Goal: Transaction & Acquisition: Obtain resource

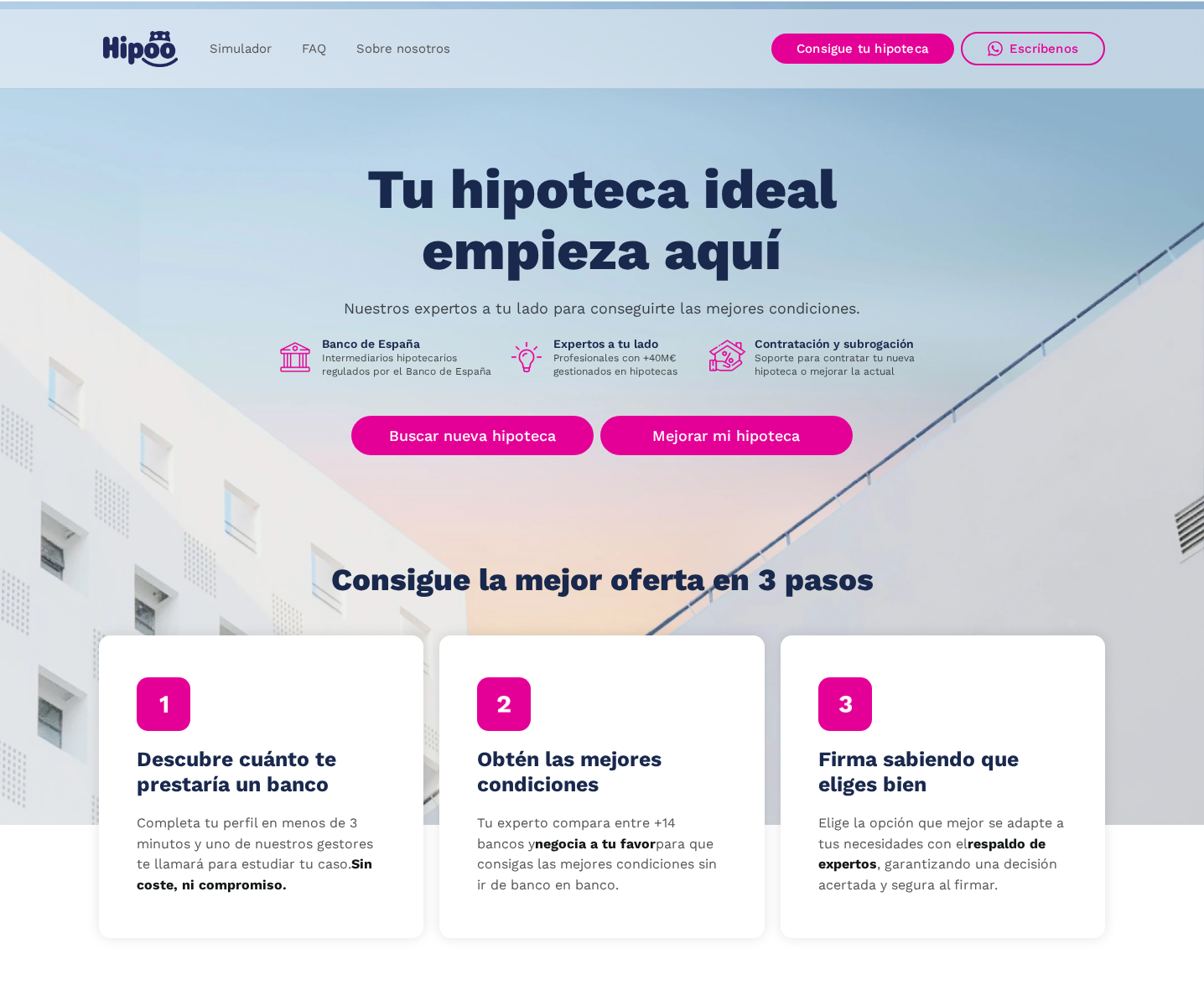
scroll to position [155, 0]
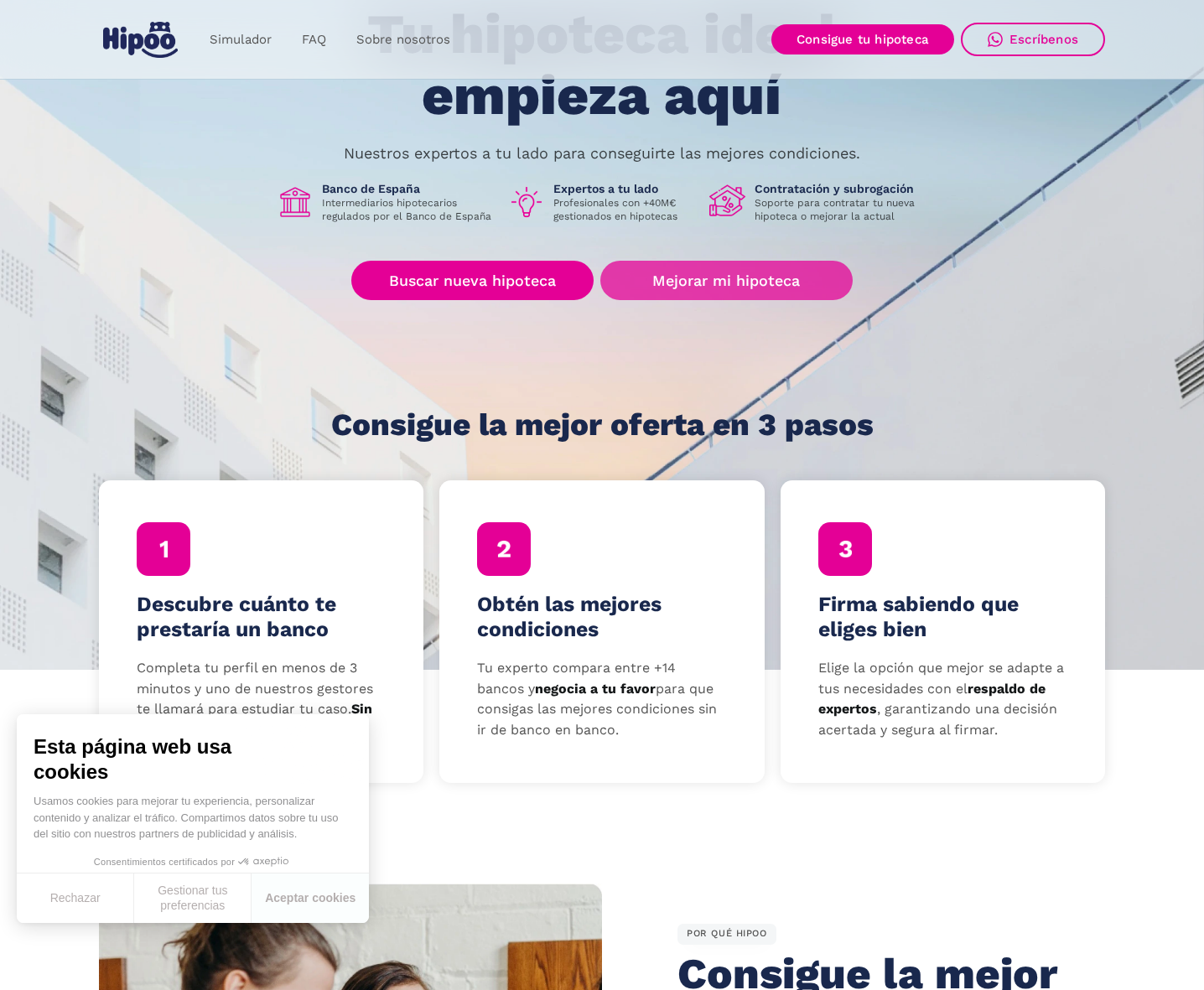
click at [768, 268] on link "Mejorar mi hipoteca" at bounding box center [727, 280] width 252 height 39
click at [225, 36] on link "Simulador" at bounding box center [241, 39] width 93 height 32
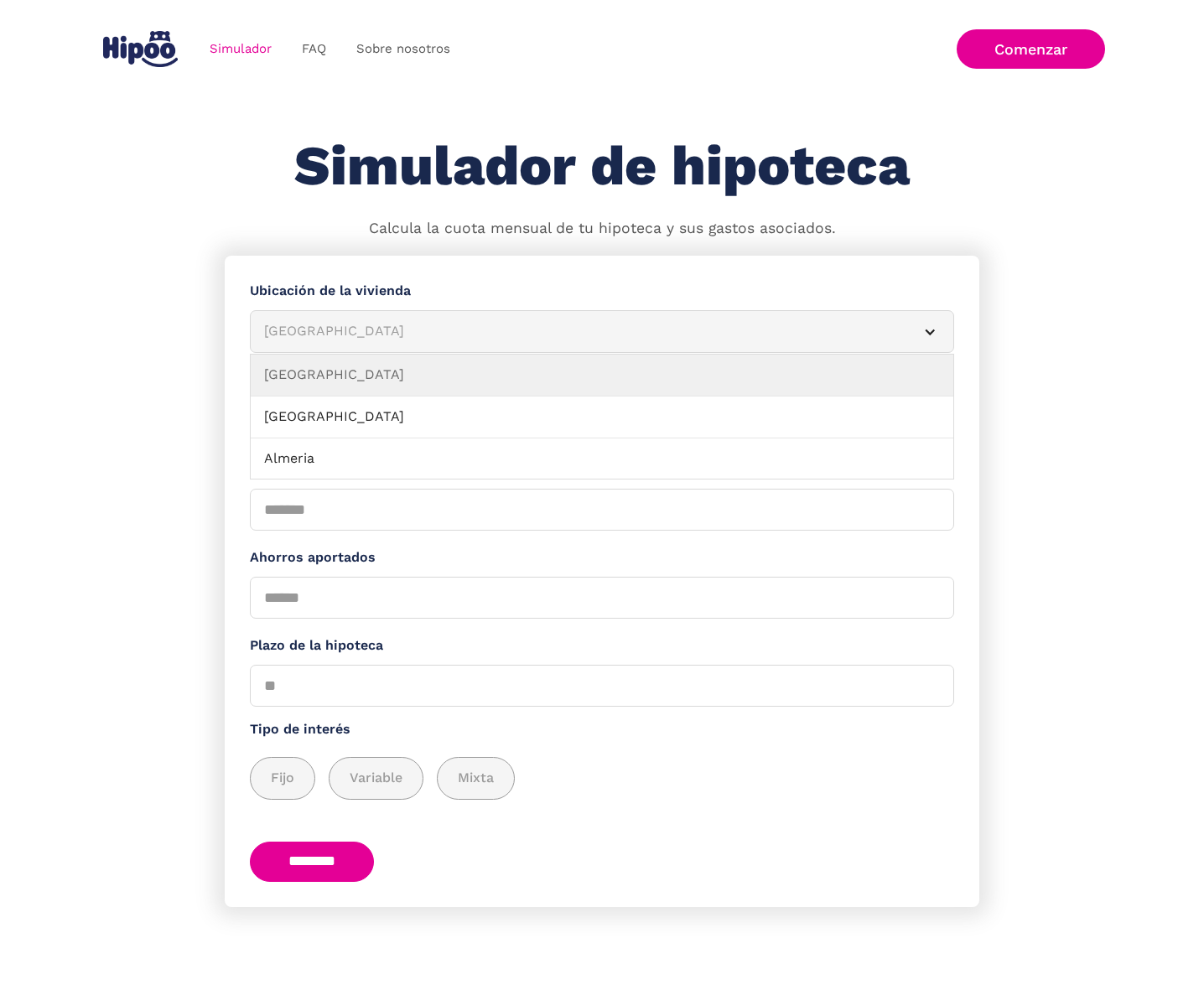
click at [378, 326] on div "Albacete" at bounding box center [582, 331] width 636 height 21
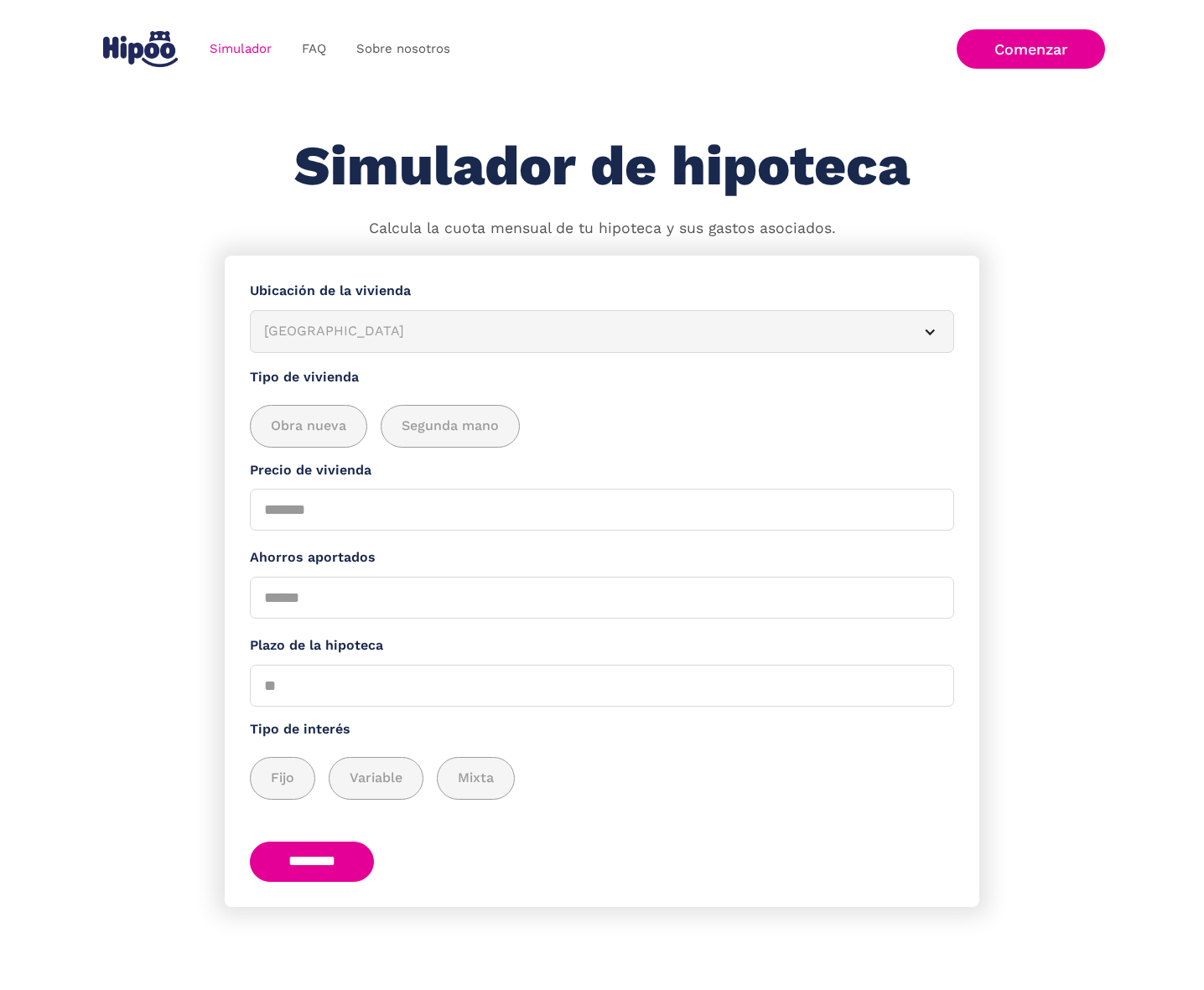
click at [378, 326] on div "Albacete" at bounding box center [582, 331] width 636 height 21
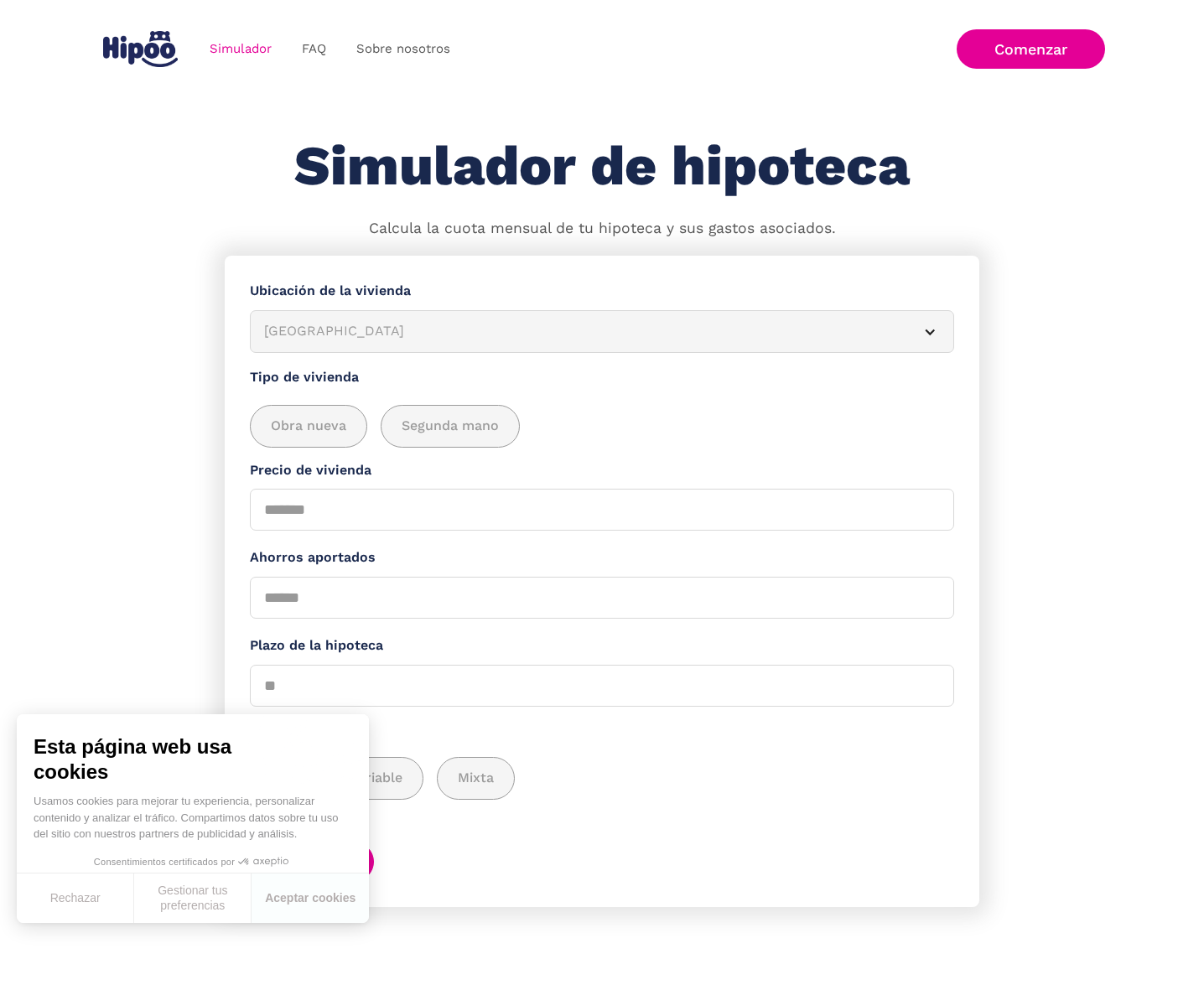
click at [378, 326] on div "Albacete" at bounding box center [582, 331] width 636 height 21
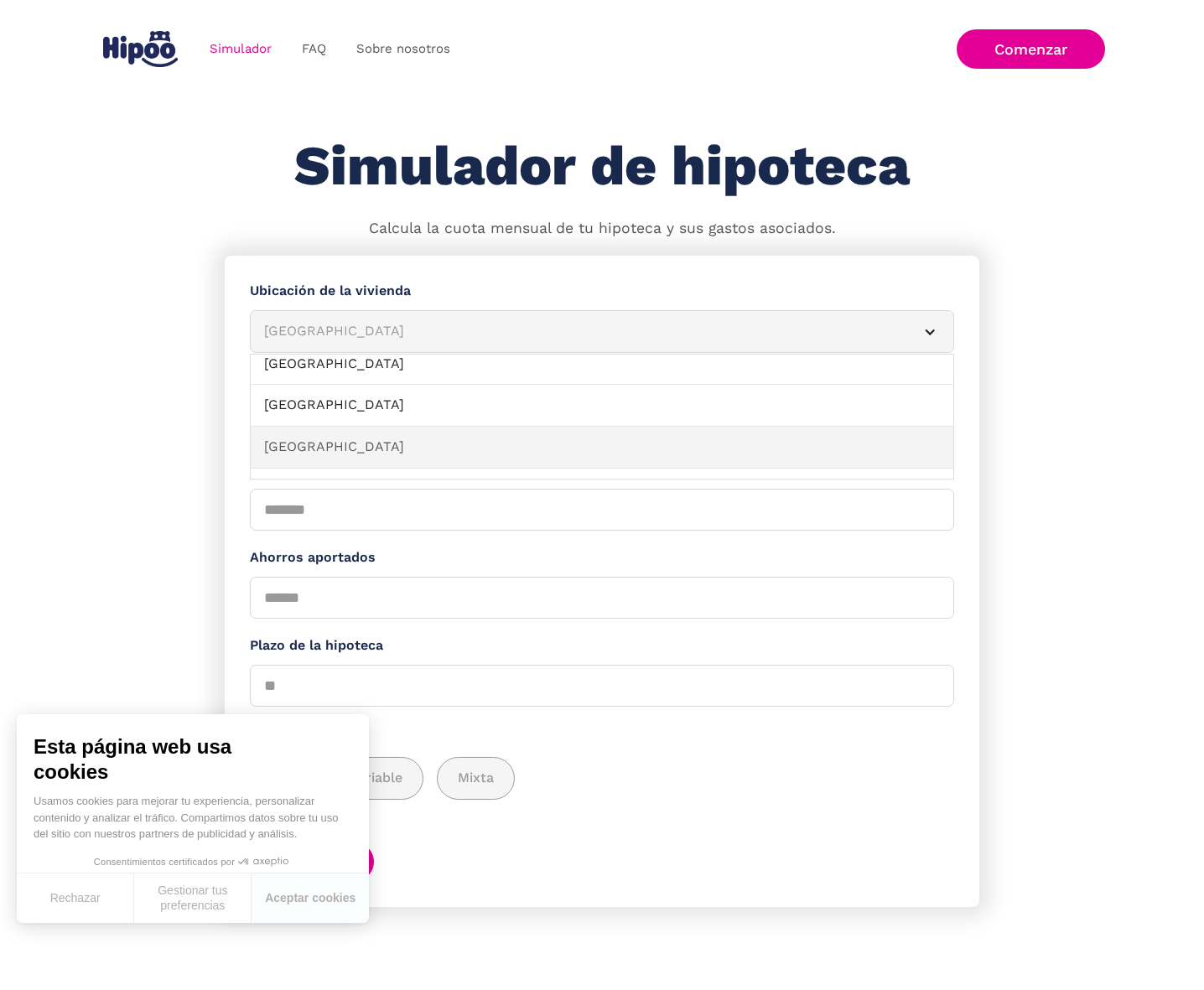
scroll to position [929, 0]
click at [334, 456] on link "Las Palmas" at bounding box center [602, 449] width 703 height 42
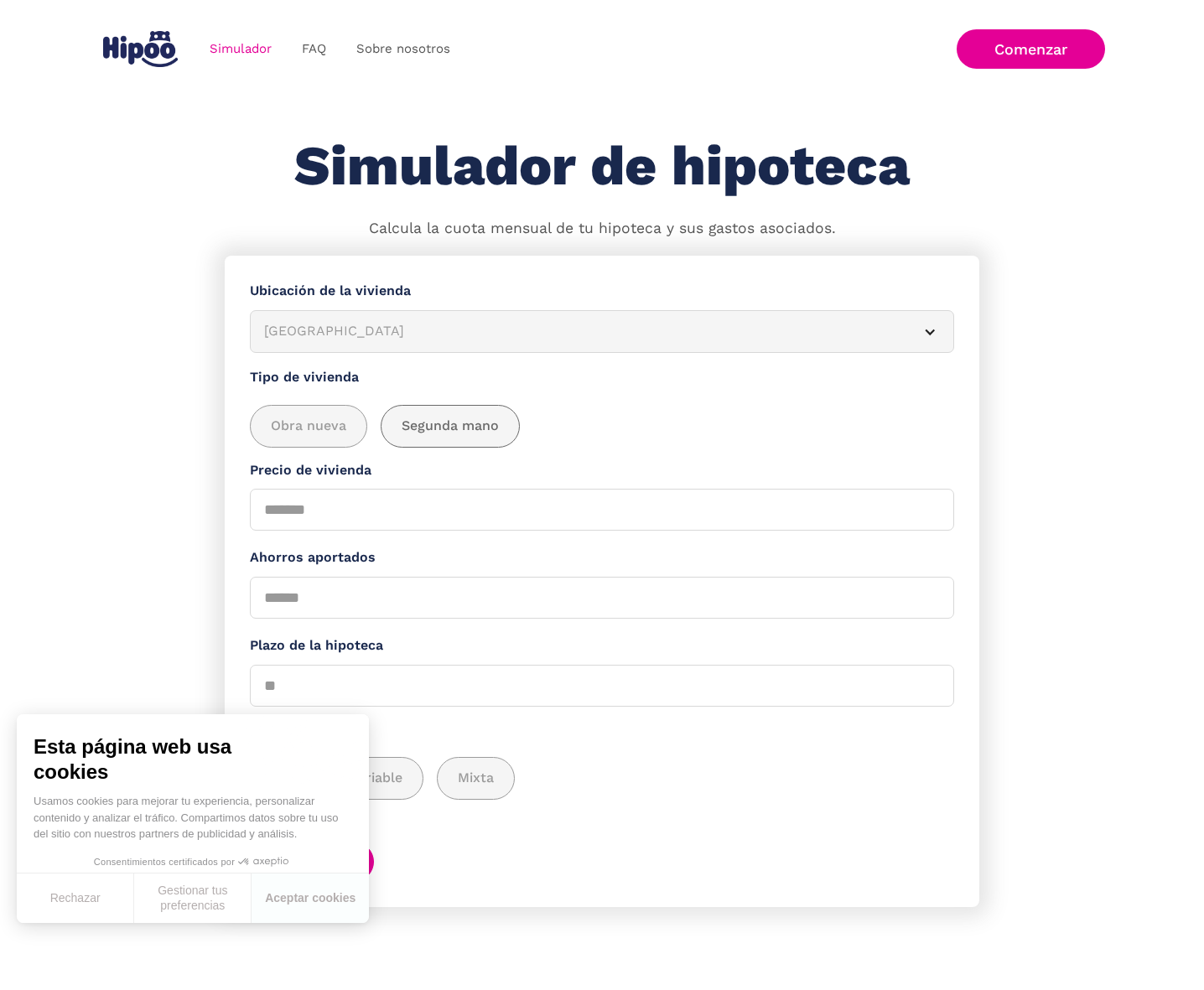
click at [433, 438] on div "add_description_here" at bounding box center [451, 426] width 138 height 41
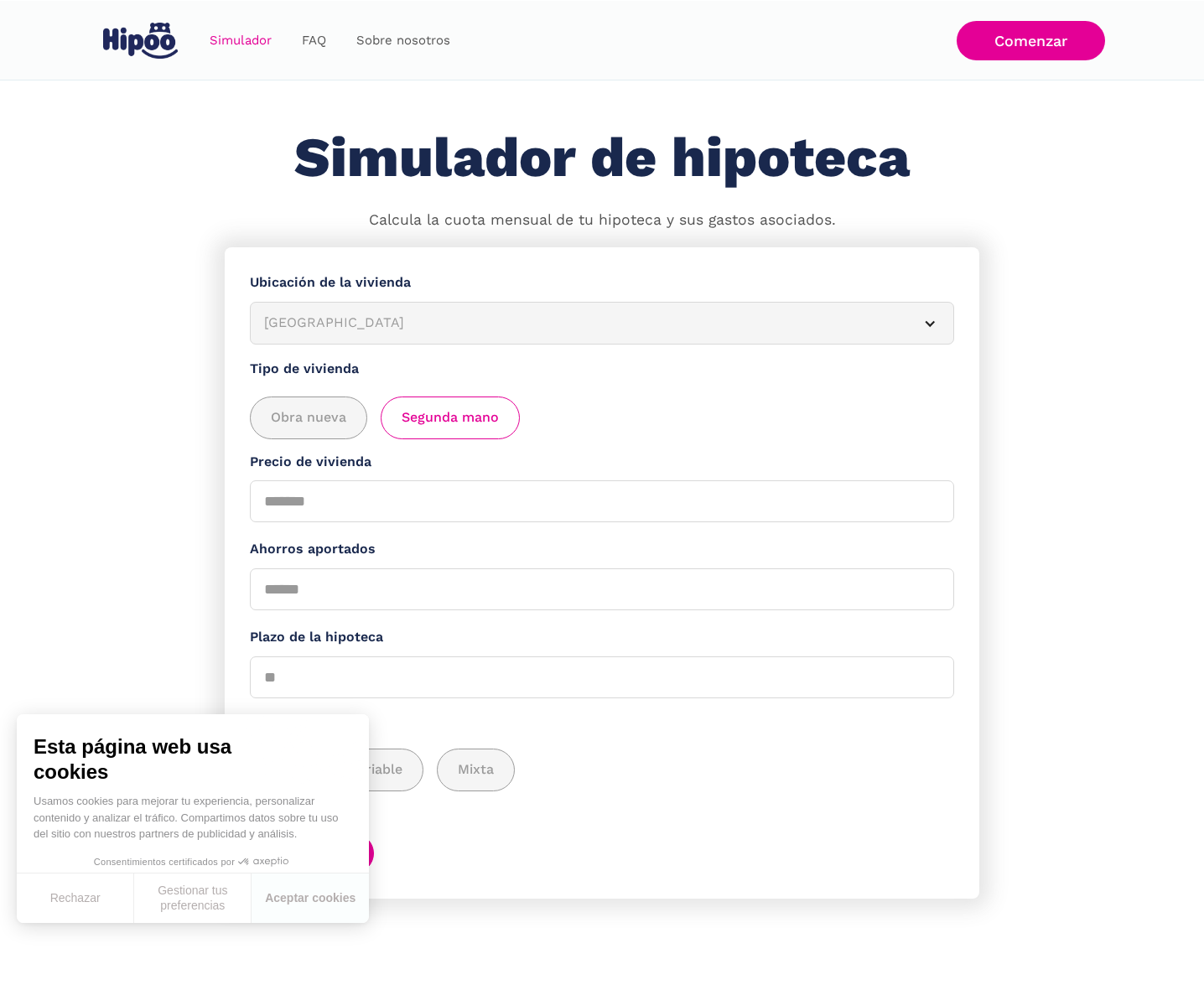
scroll to position [31, 0]
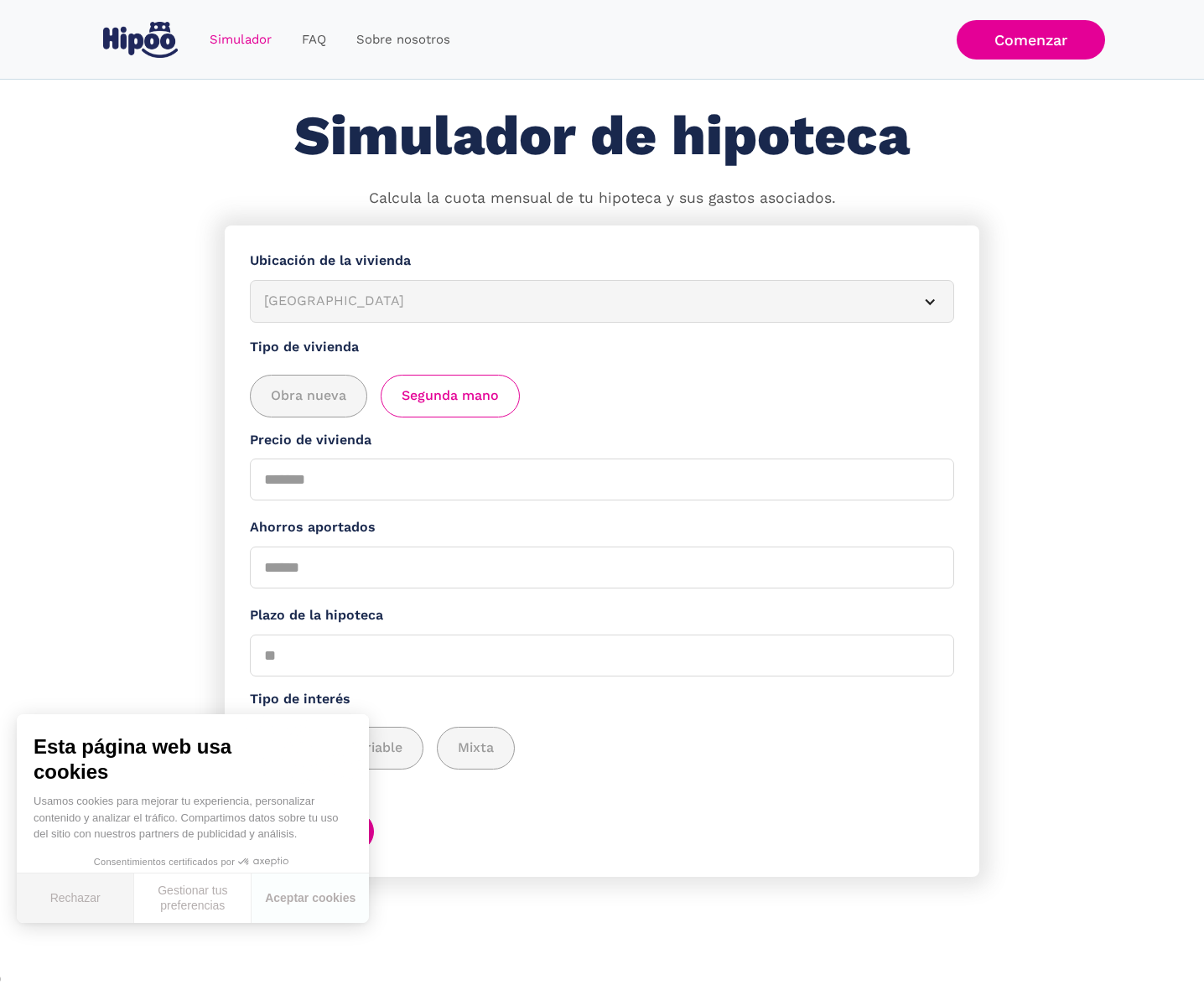
click at [94, 893] on button "Rechazar" at bounding box center [75, 898] width 117 height 49
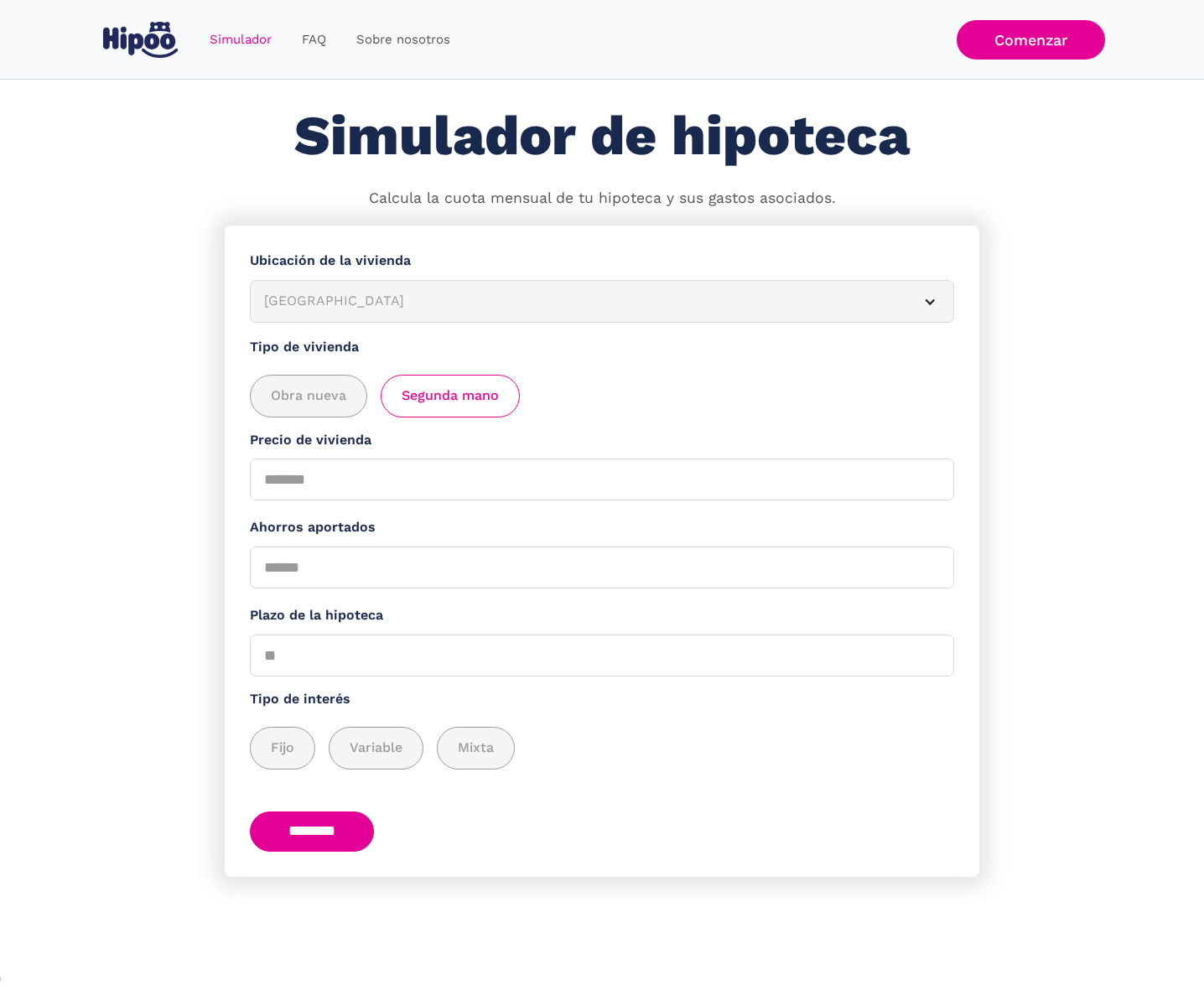
scroll to position [0, 0]
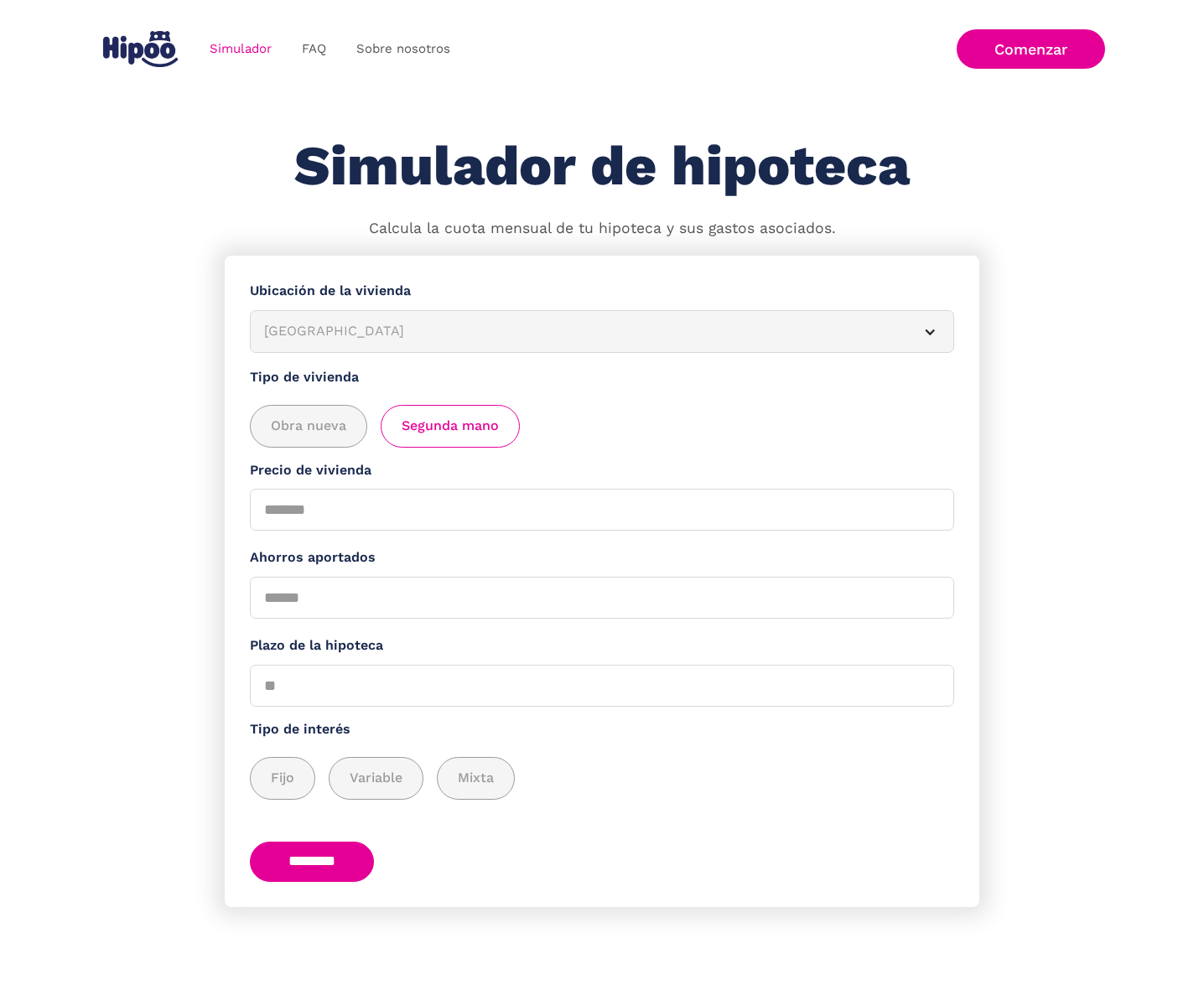
click at [156, 53] on img "home" at bounding box center [141, 49] width 75 height 36
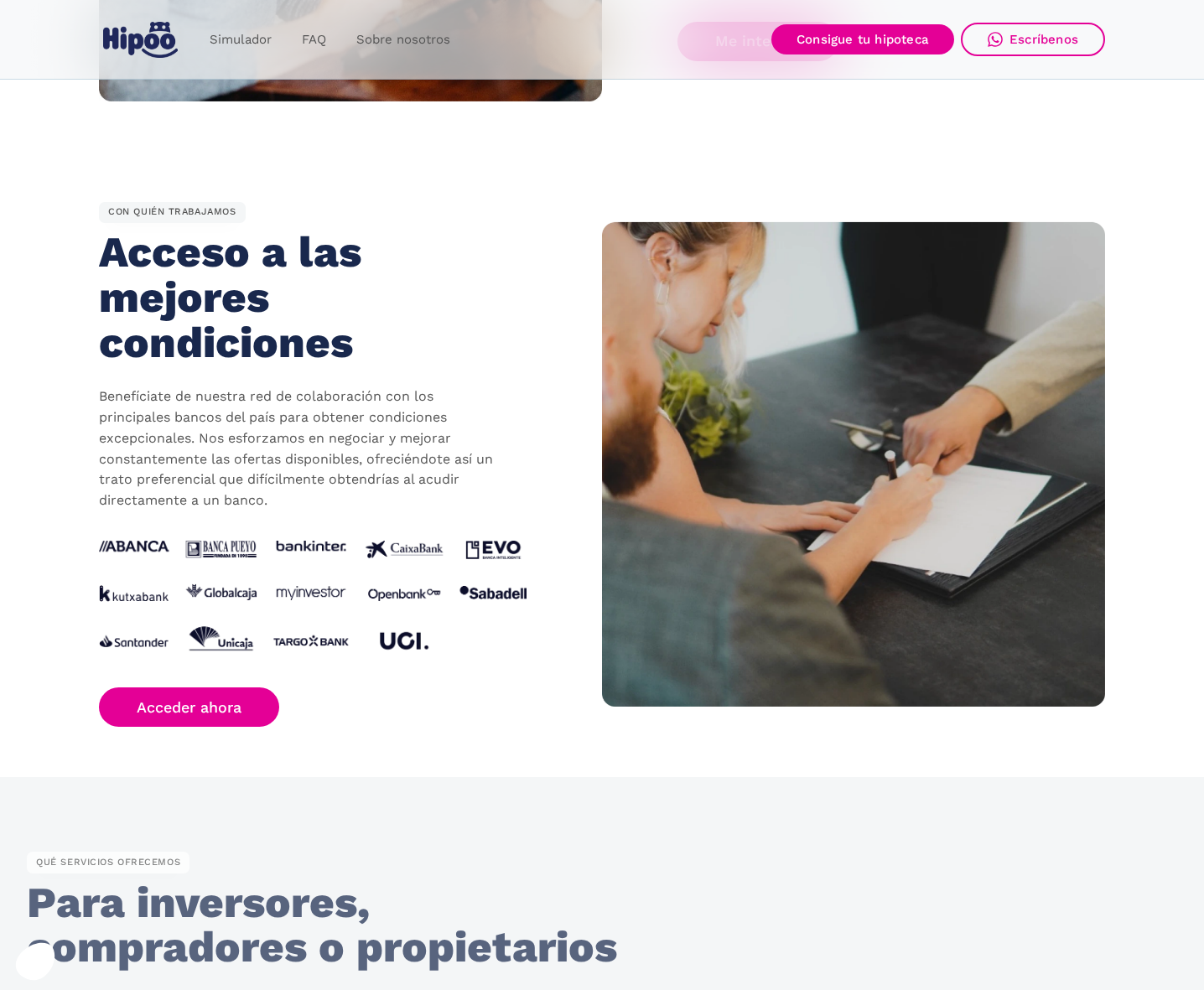
scroll to position [2191, 0]
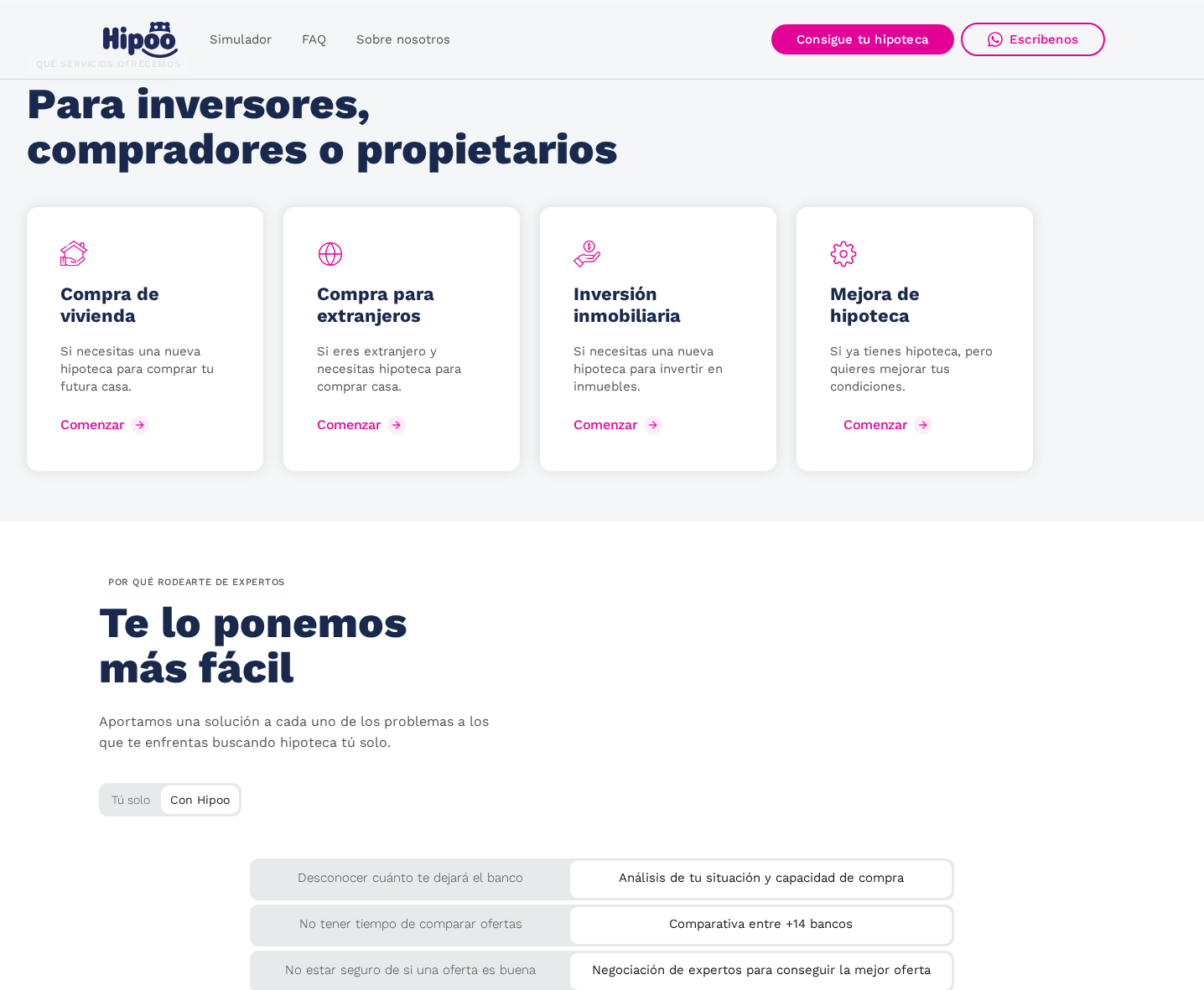
click at [865, 416] on div "Comenzar" at bounding box center [875, 424] width 64 height 16
